Goal: Find contact information: Find contact information

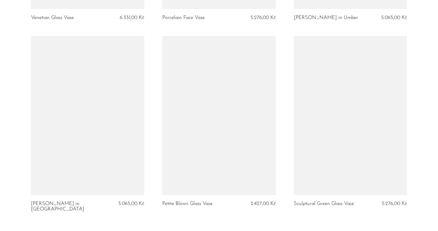
scroll to position [1402, 0]
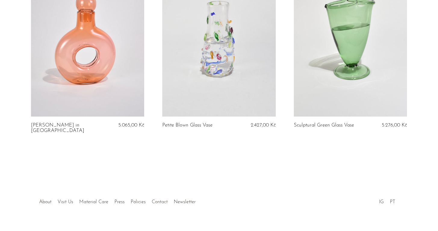
click at [155, 199] on link "Contact" at bounding box center [160, 201] width 16 height 5
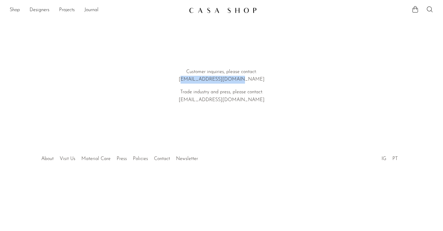
drag, startPoint x: 249, startPoint y: 78, endPoint x: 198, endPoint y: 78, distance: 50.9
click at [198, 78] on p "Customer inquiries, please contact: hello@shopcasashop.com" at bounding box center [221, 75] width 172 height 15
click at [196, 79] on p "Customer inquiries, please contact: hello@shopcasashop.com" at bounding box center [221, 75] width 172 height 15
copy p "hello@shopcasashop.com"
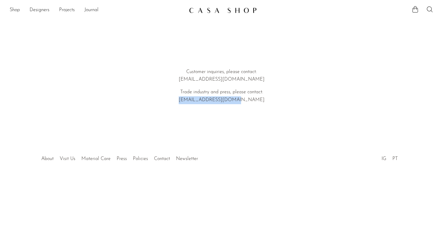
drag, startPoint x: 256, startPoint y: 100, endPoint x: 192, endPoint y: 101, distance: 63.3
click at [192, 101] on p "Trade industry and press, please contact: emi@shopcasashop.com" at bounding box center [221, 95] width 172 height 15
copy p "emi@shopcasashop.com"
